Goal: Subscribe to service/newsletter

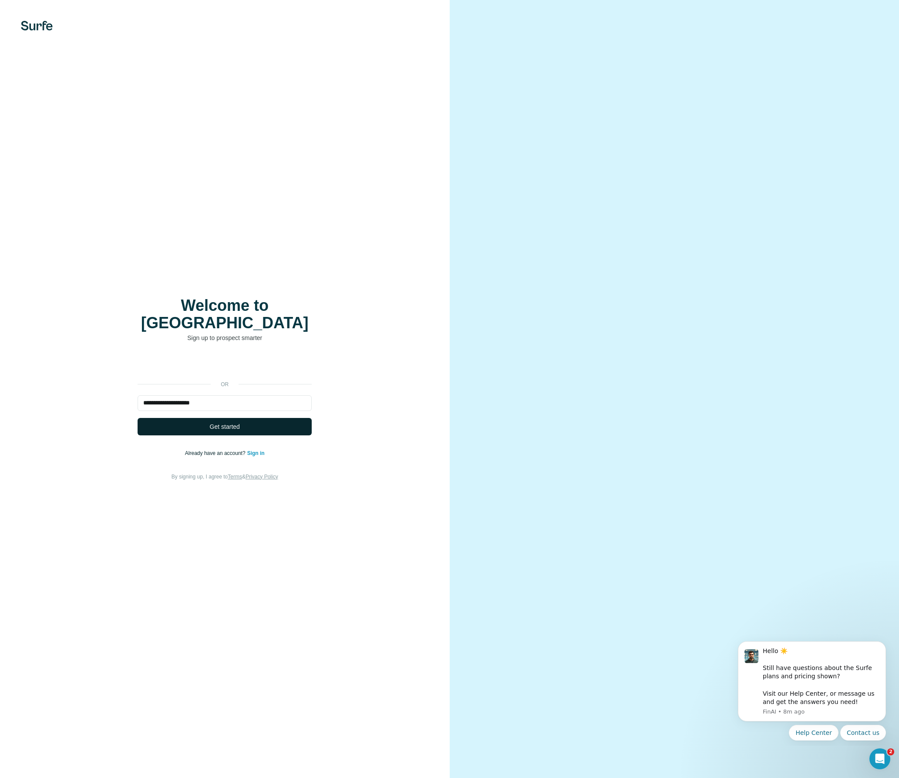
click at [225, 422] on span "Get started" at bounding box center [225, 426] width 30 height 9
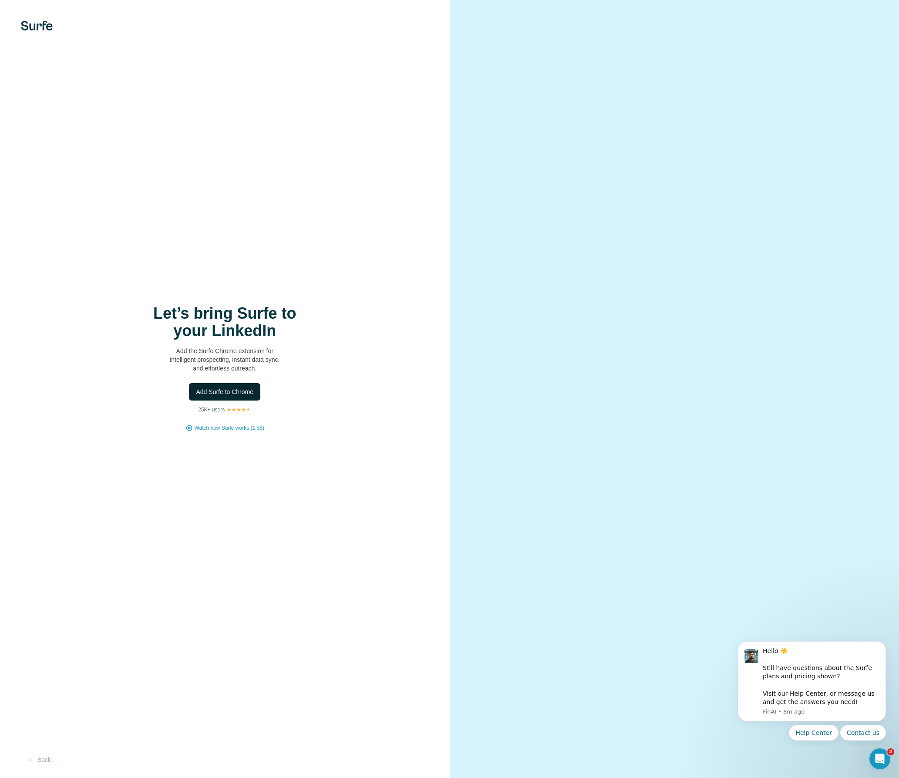
click at [220, 392] on span "Add Surfe to Chrome" at bounding box center [224, 391] width 57 height 9
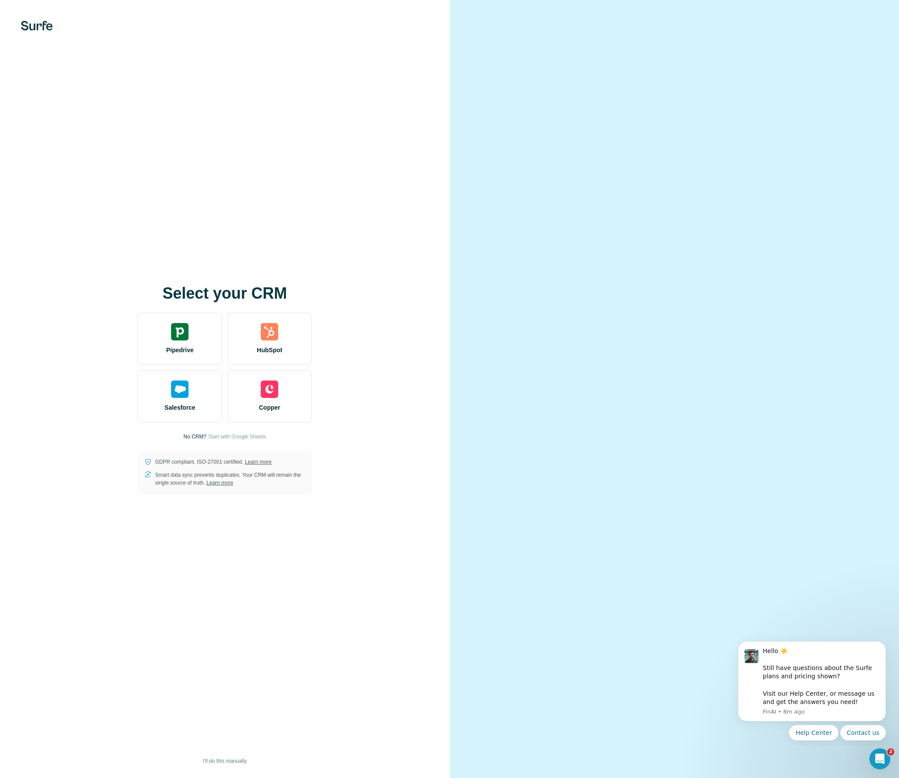
click at [823, 323] on video at bounding box center [674, 389] width 313 height 157
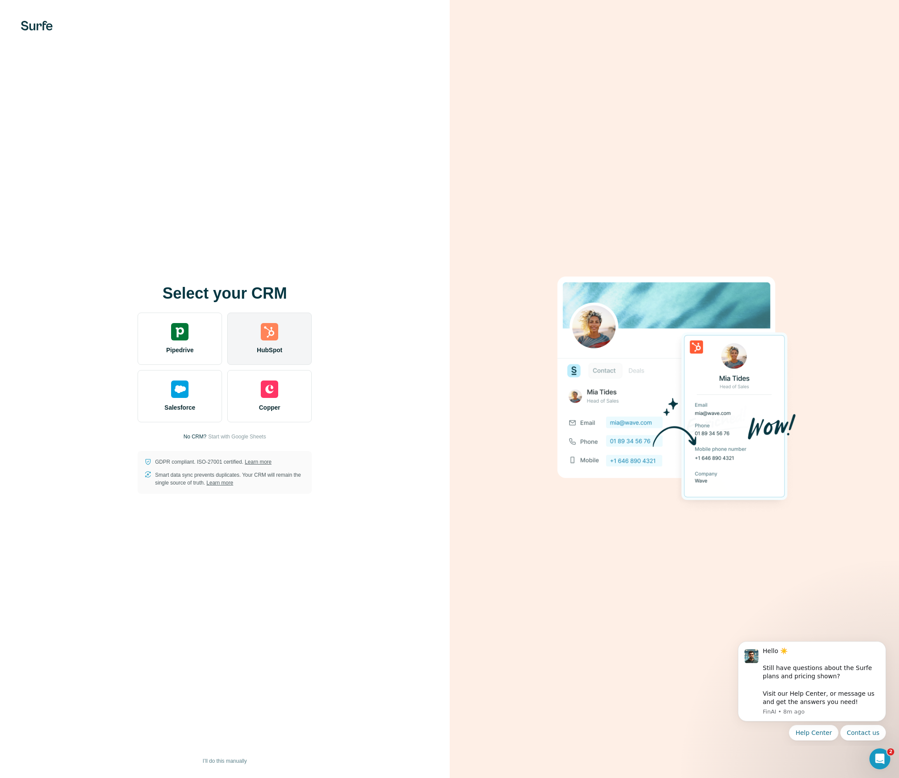
click at [273, 327] on img at bounding box center [269, 331] width 17 height 17
